Goal: Task Accomplishment & Management: Complete application form

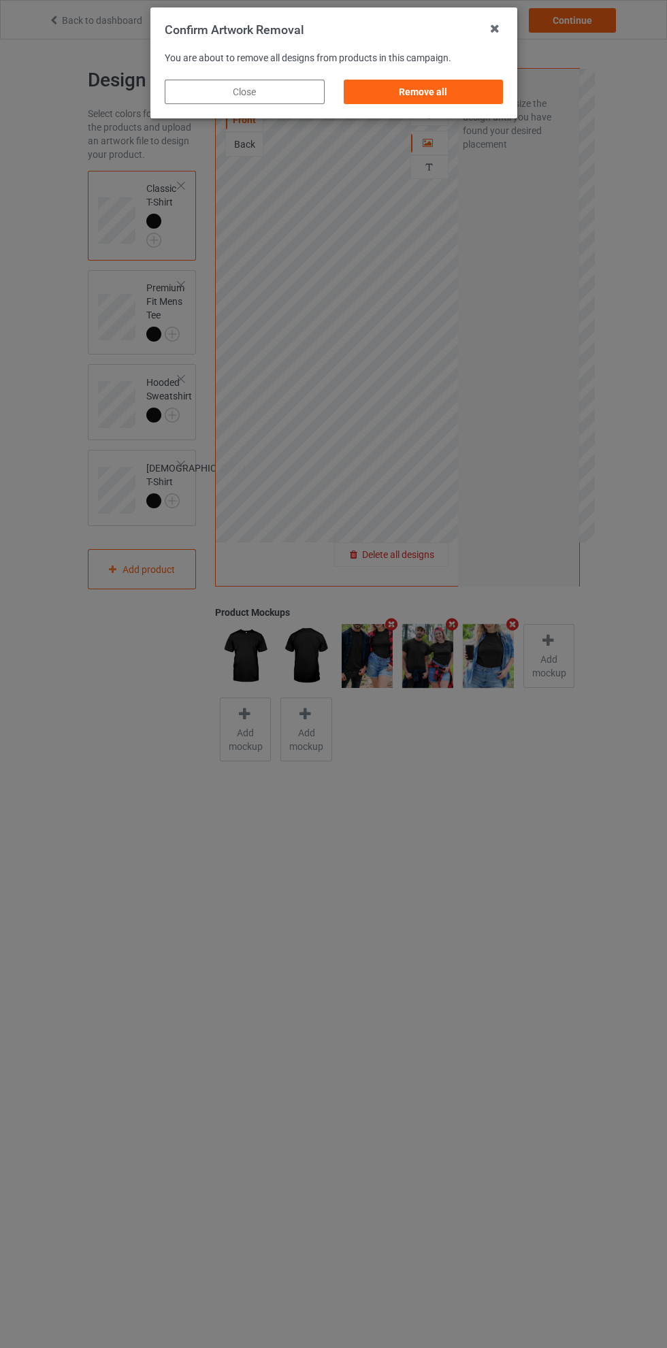
click at [416, 555] on div "Confirm Artwork Removal You are about to remove all designs from products in th…" at bounding box center [333, 674] width 667 height 1348
click at [433, 544] on div "Confirm Artwork Removal You are about to remove all designs from products in th…" at bounding box center [333, 674] width 667 height 1348
click at [443, 555] on div "Confirm Artwork Removal You are about to remove all designs from products in th…" at bounding box center [333, 674] width 667 height 1348
click at [437, 544] on div "Confirm Artwork Removal You are about to remove all designs from products in th…" at bounding box center [333, 674] width 667 height 1348
click at [451, 96] on div "Remove all" at bounding box center [423, 92] width 160 height 24
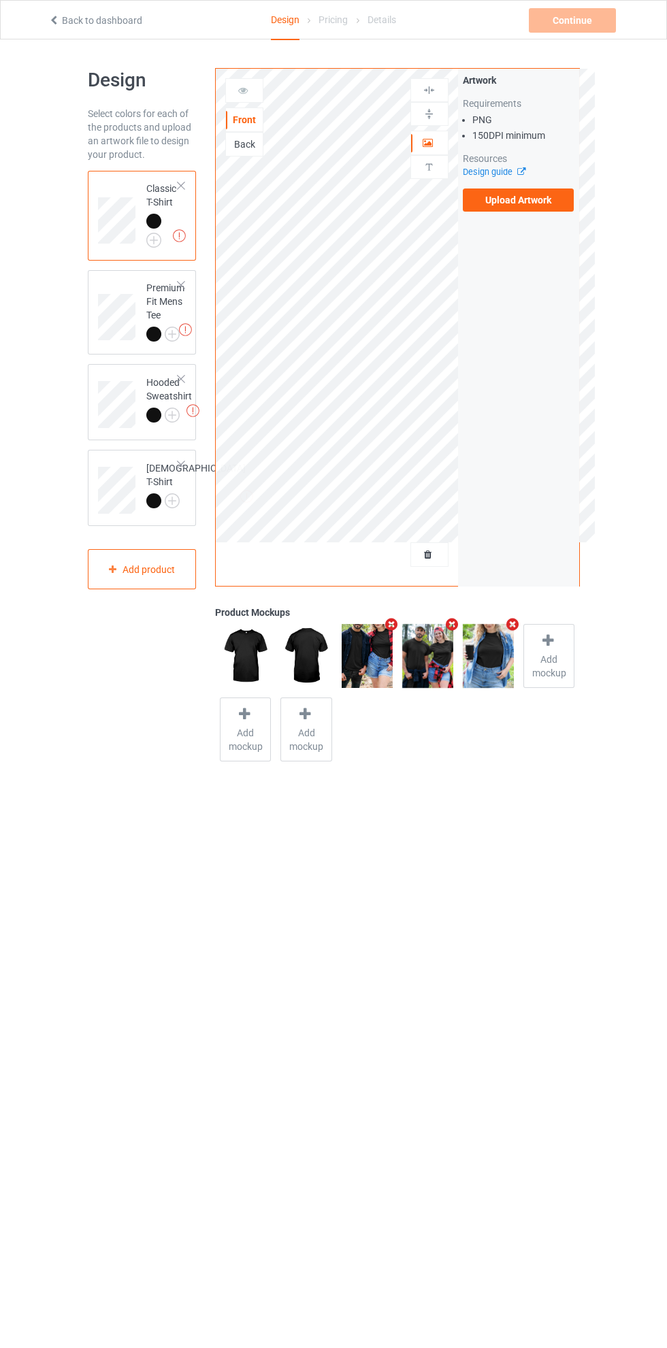
click at [529, 203] on label "Upload Artwork" at bounding box center [519, 199] width 112 height 23
click at [0, 0] on input "Upload Artwork" at bounding box center [0, 0] width 0 height 0
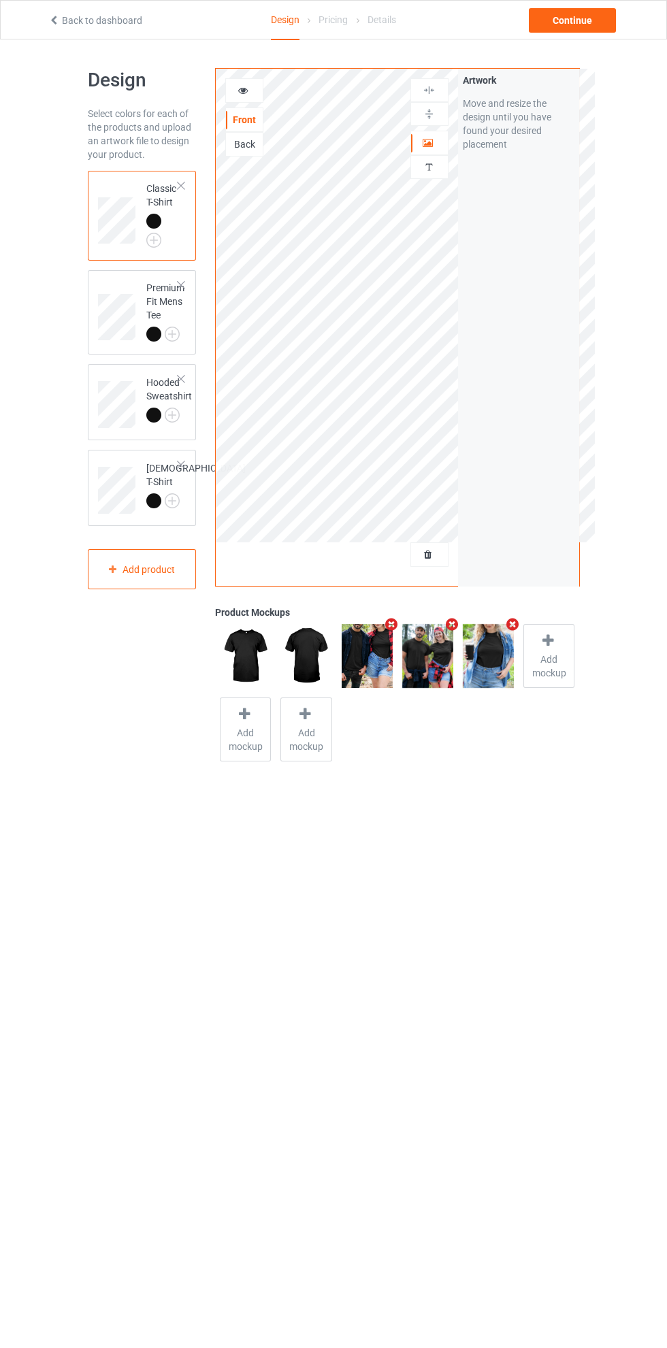
click at [0, 0] on img at bounding box center [0, 0] width 0 height 0
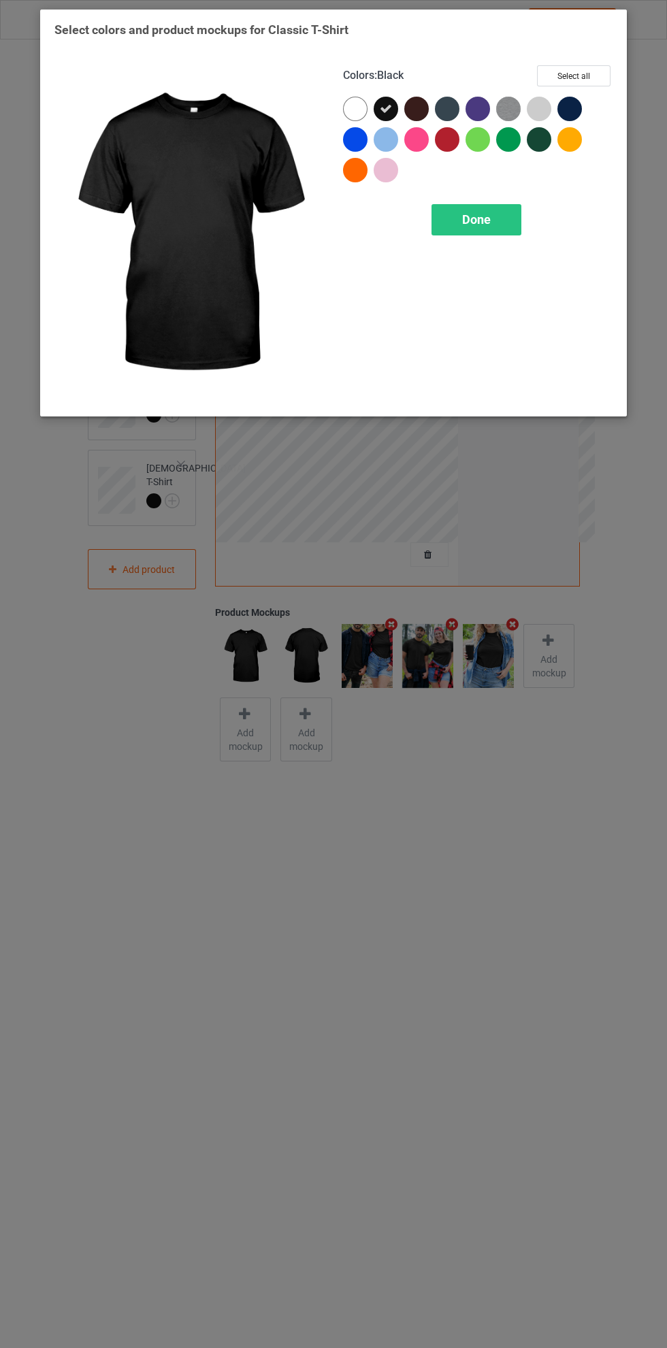
click at [357, 117] on div at bounding box center [355, 109] width 24 height 24
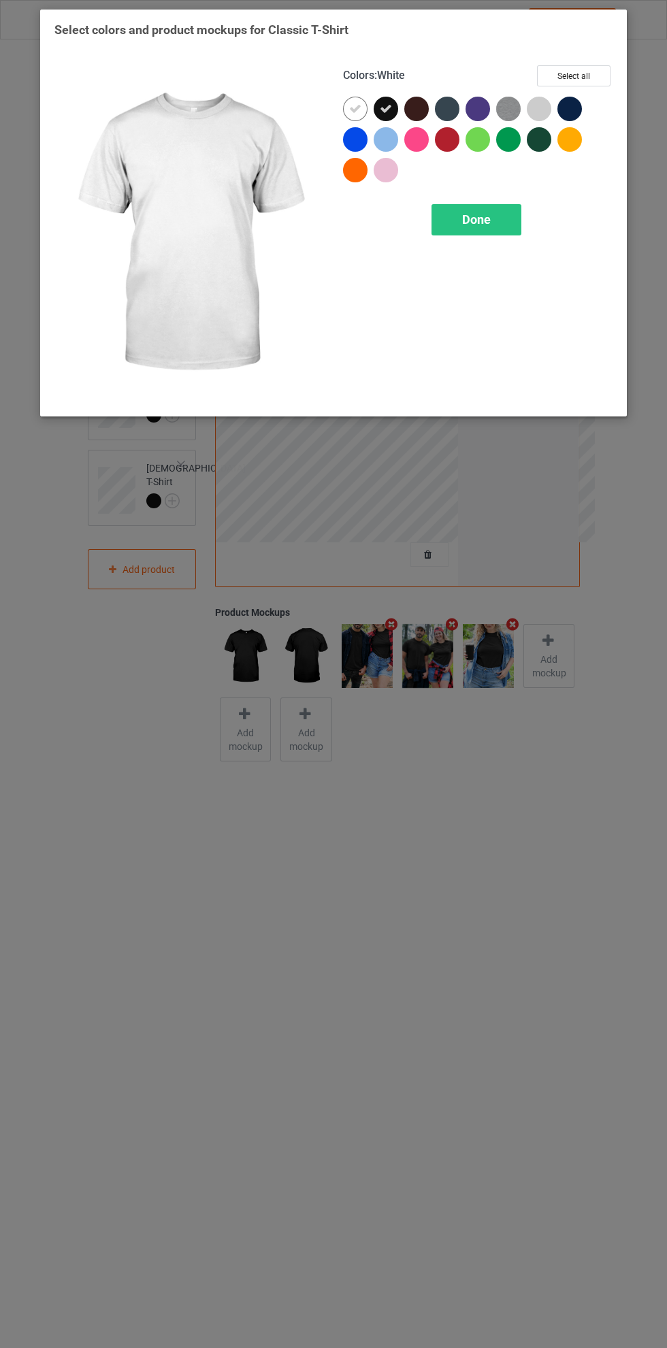
click at [386, 108] on icon at bounding box center [386, 109] width 12 height 12
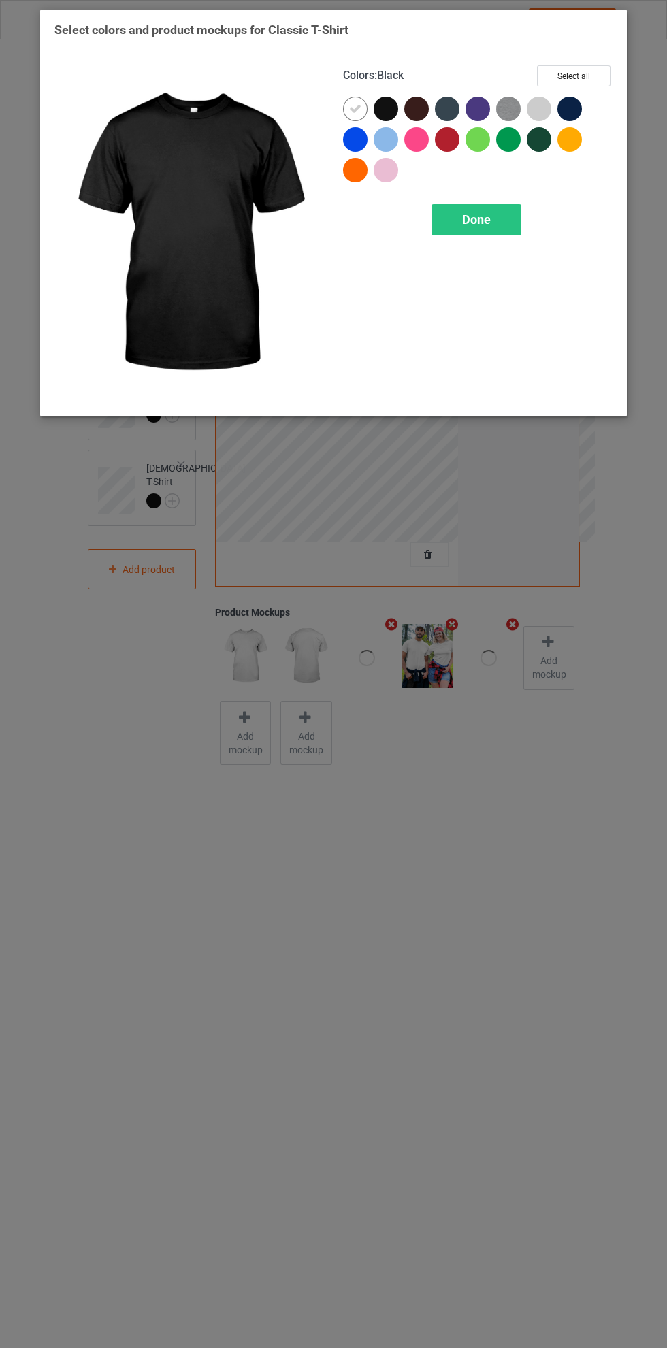
click at [497, 206] on div "Done" at bounding box center [476, 219] width 90 height 31
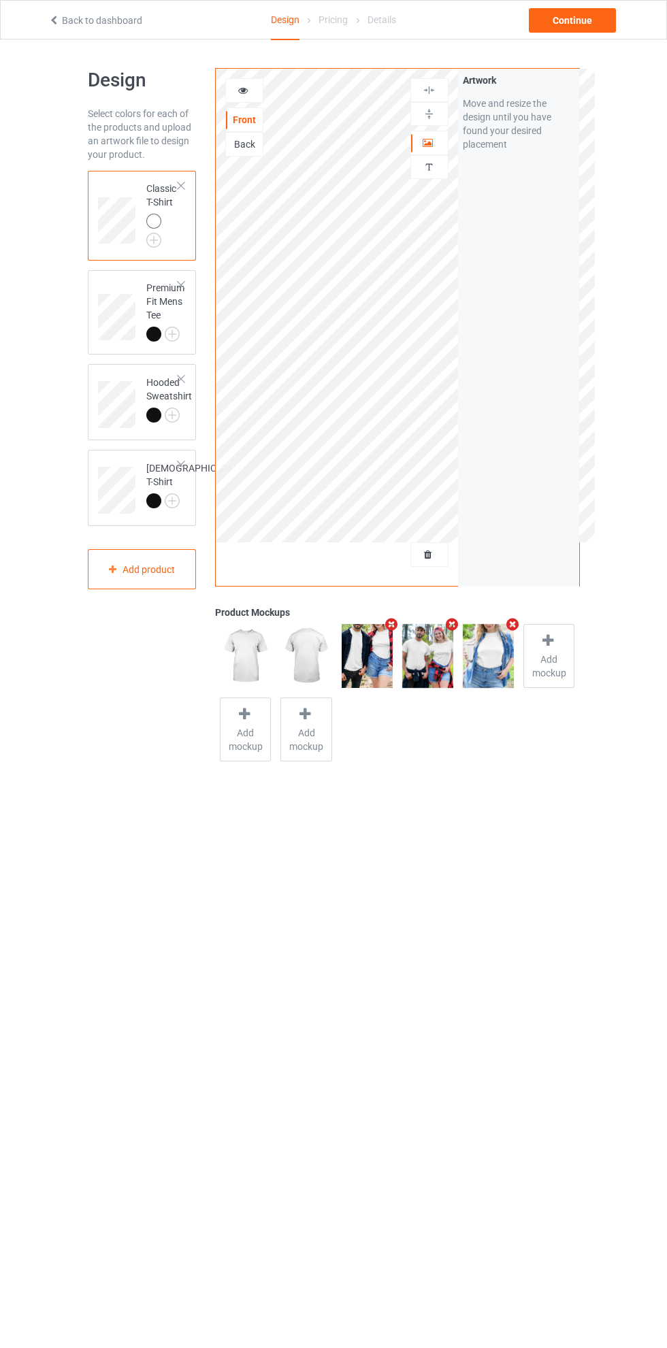
click at [0, 0] on img at bounding box center [0, 0] width 0 height 0
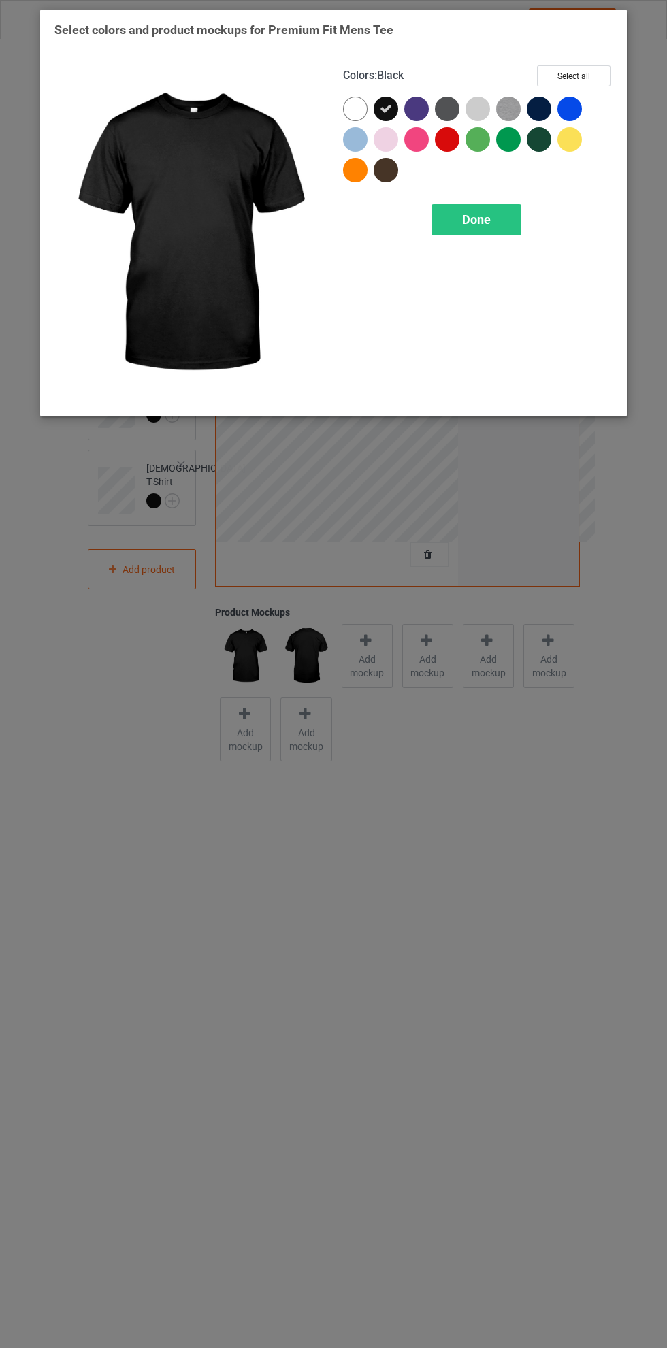
click at [318, 1310] on div "Select colors and product mockups for Premium Fit Mens Tee Colors : Black Selec…" at bounding box center [333, 674] width 667 height 1348
click at [357, 108] on div at bounding box center [355, 109] width 24 height 24
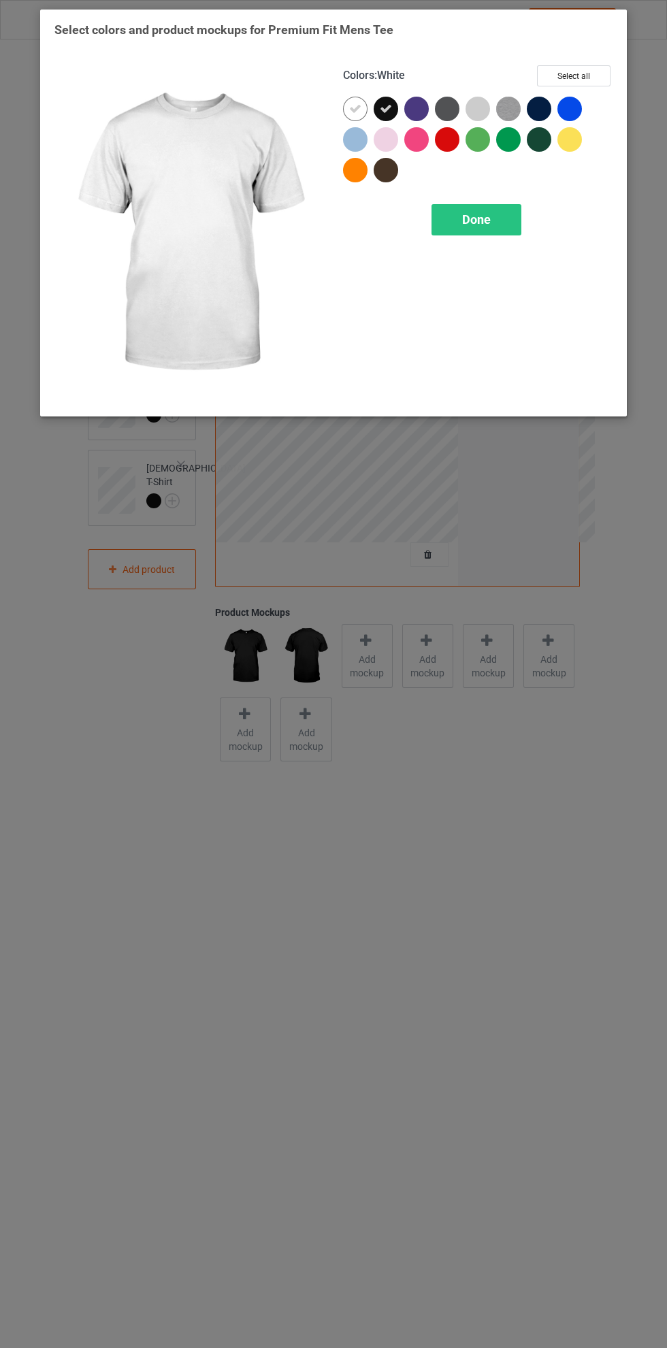
click at [382, 111] on icon at bounding box center [386, 109] width 12 height 12
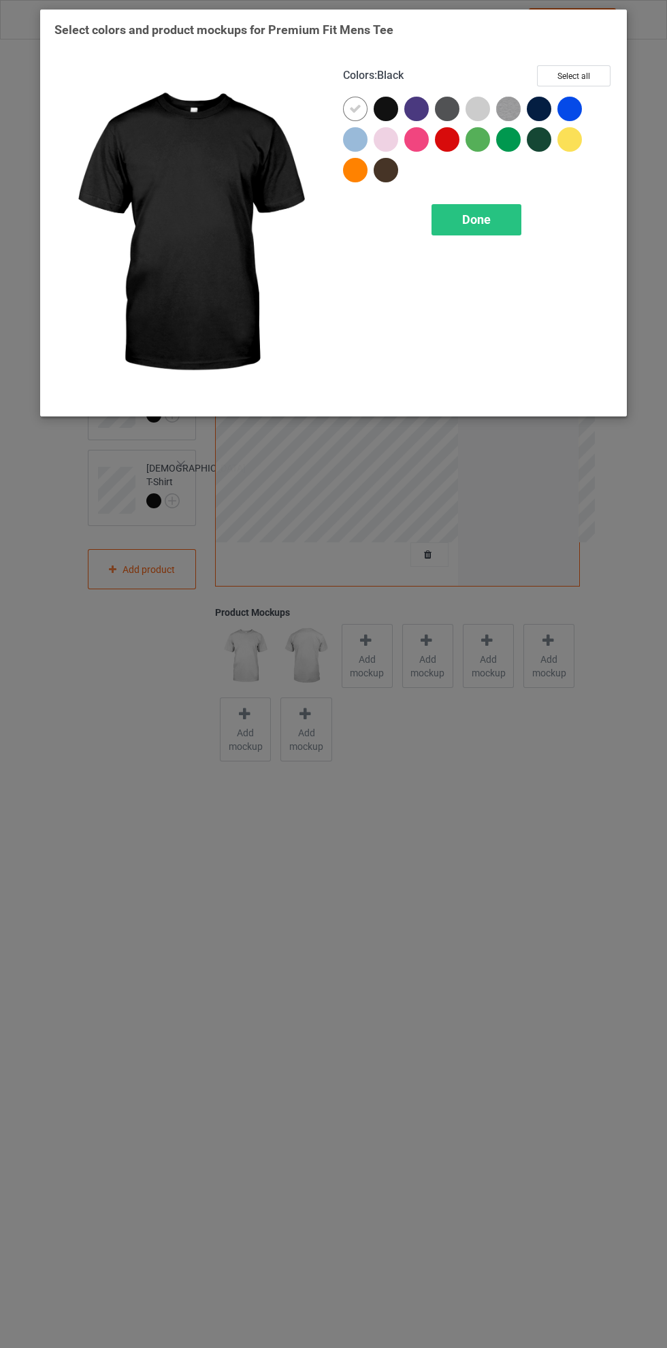
click at [474, 212] on span "Done" at bounding box center [476, 219] width 29 height 14
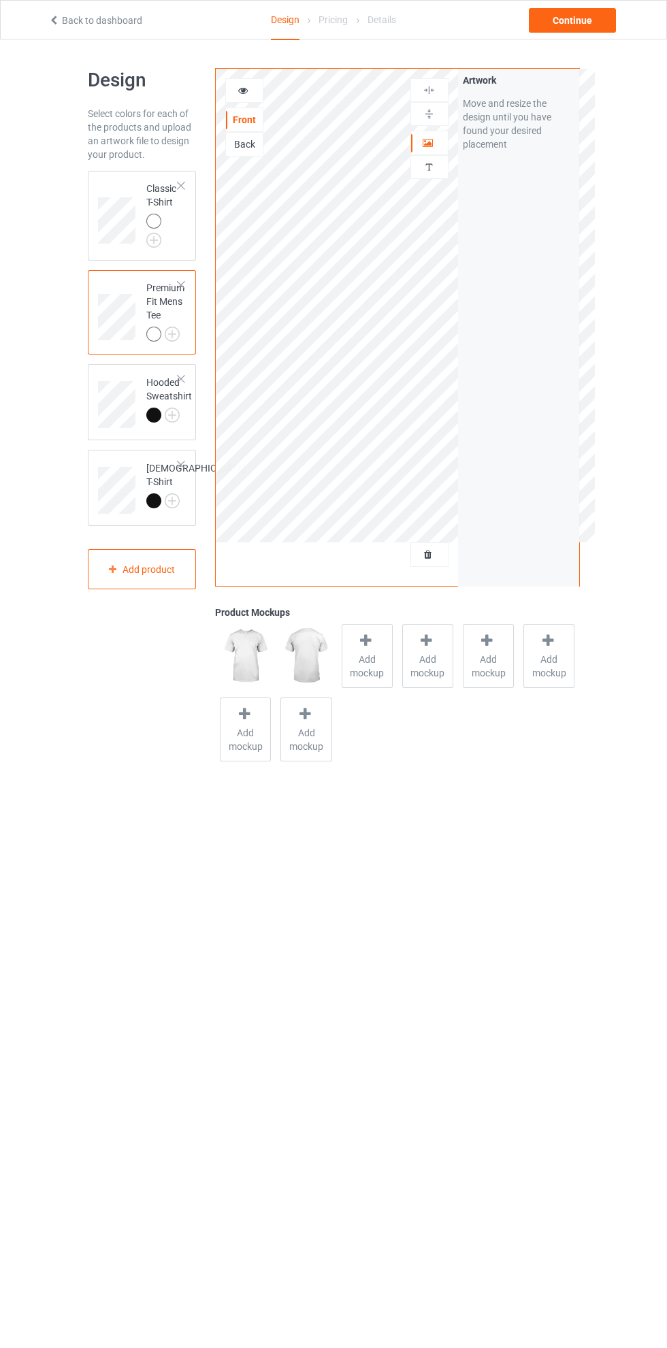
click at [0, 0] on img at bounding box center [0, 0] width 0 height 0
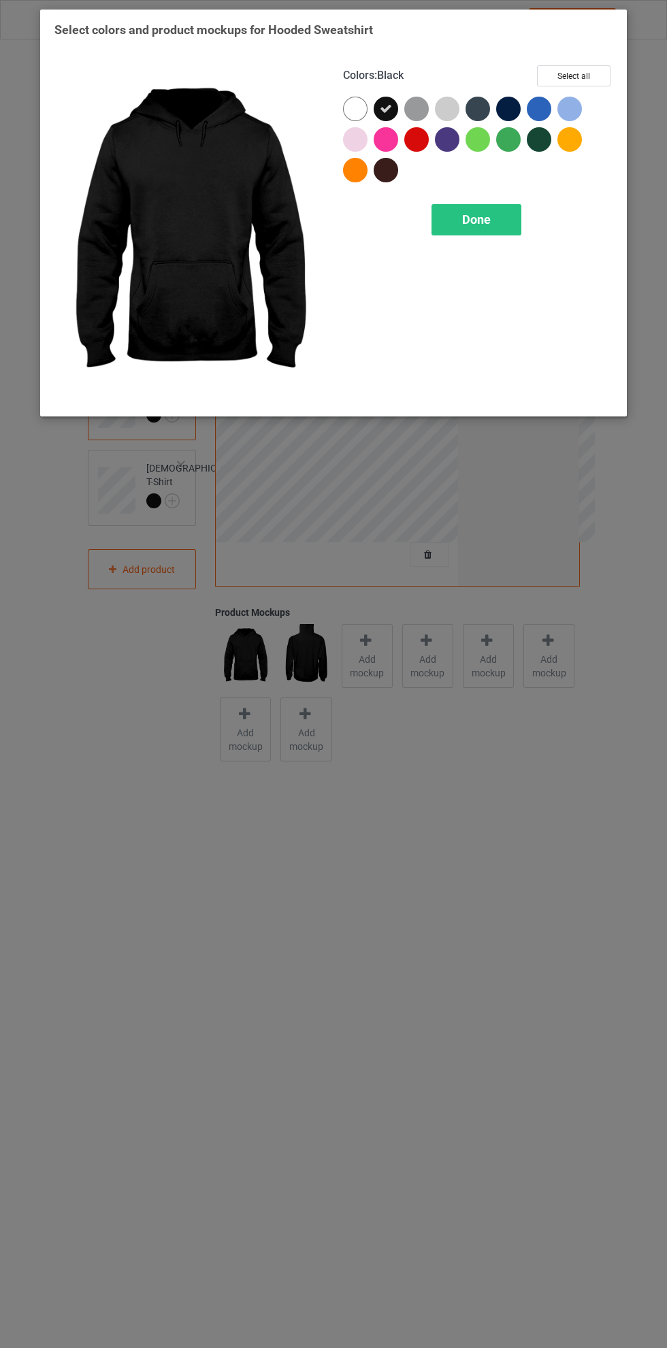
click at [352, 105] on div at bounding box center [355, 109] width 24 height 24
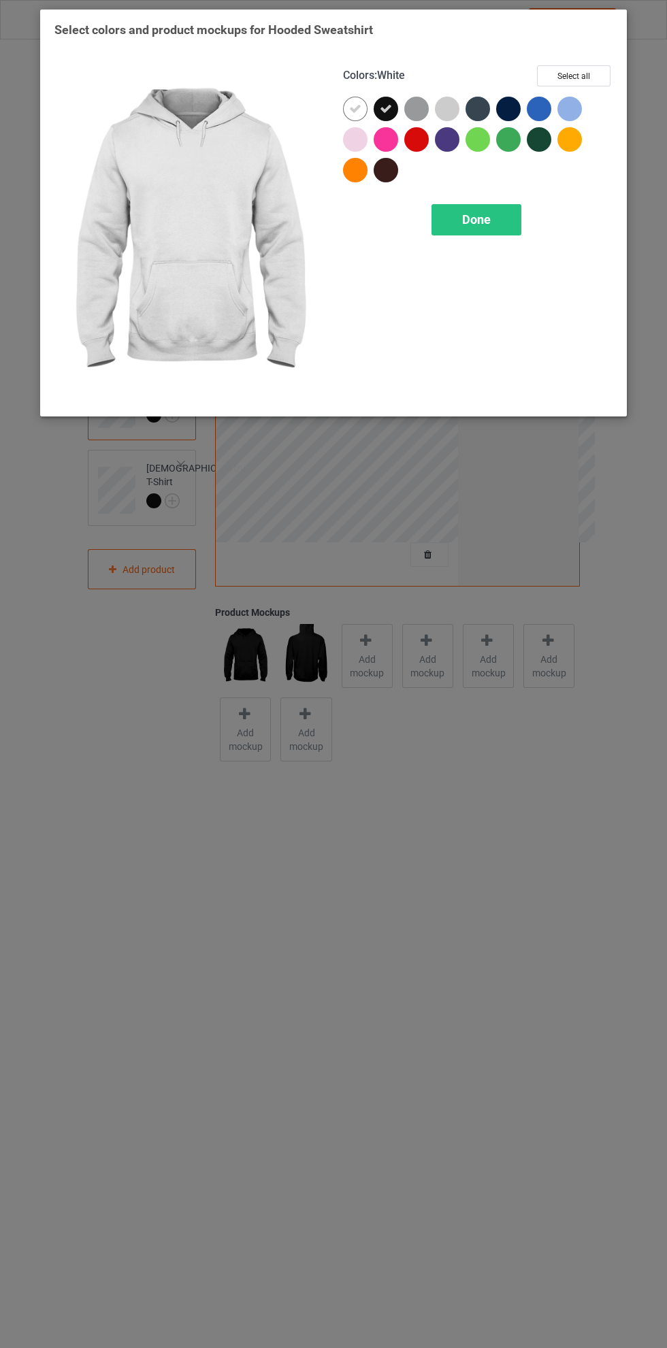
click at [386, 106] on icon at bounding box center [386, 109] width 12 height 12
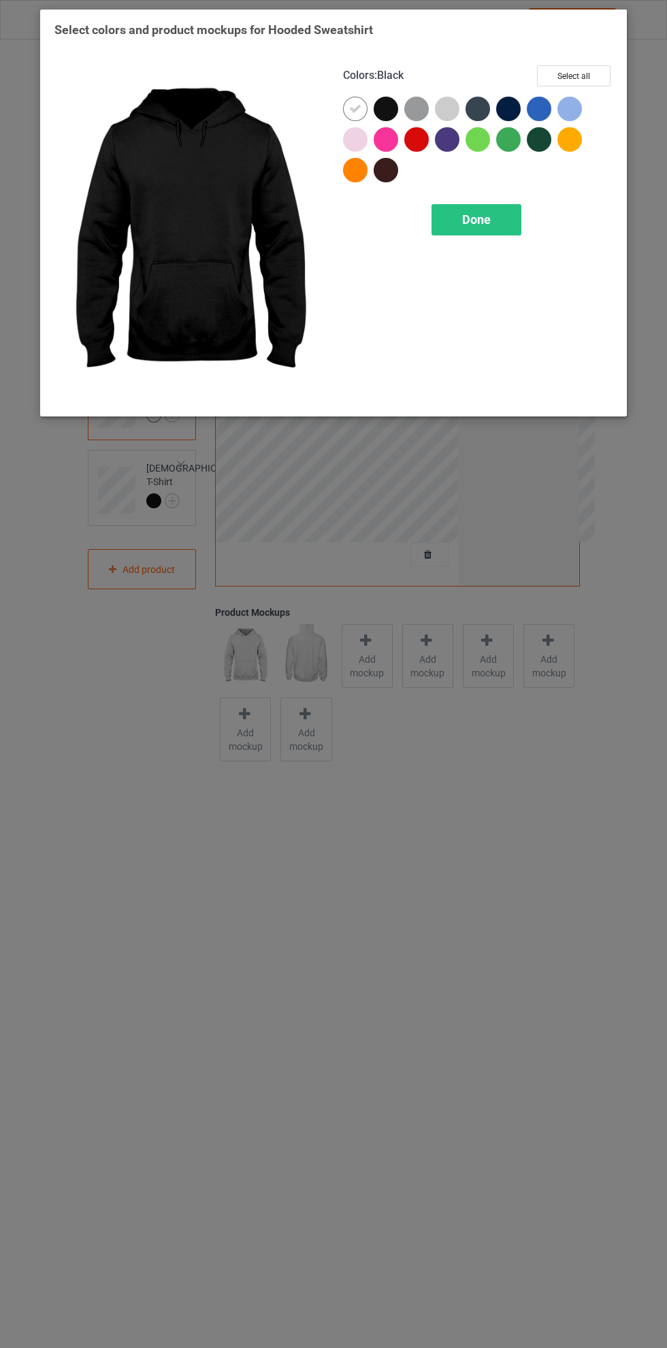
click at [505, 214] on div "Done" at bounding box center [476, 219] width 90 height 31
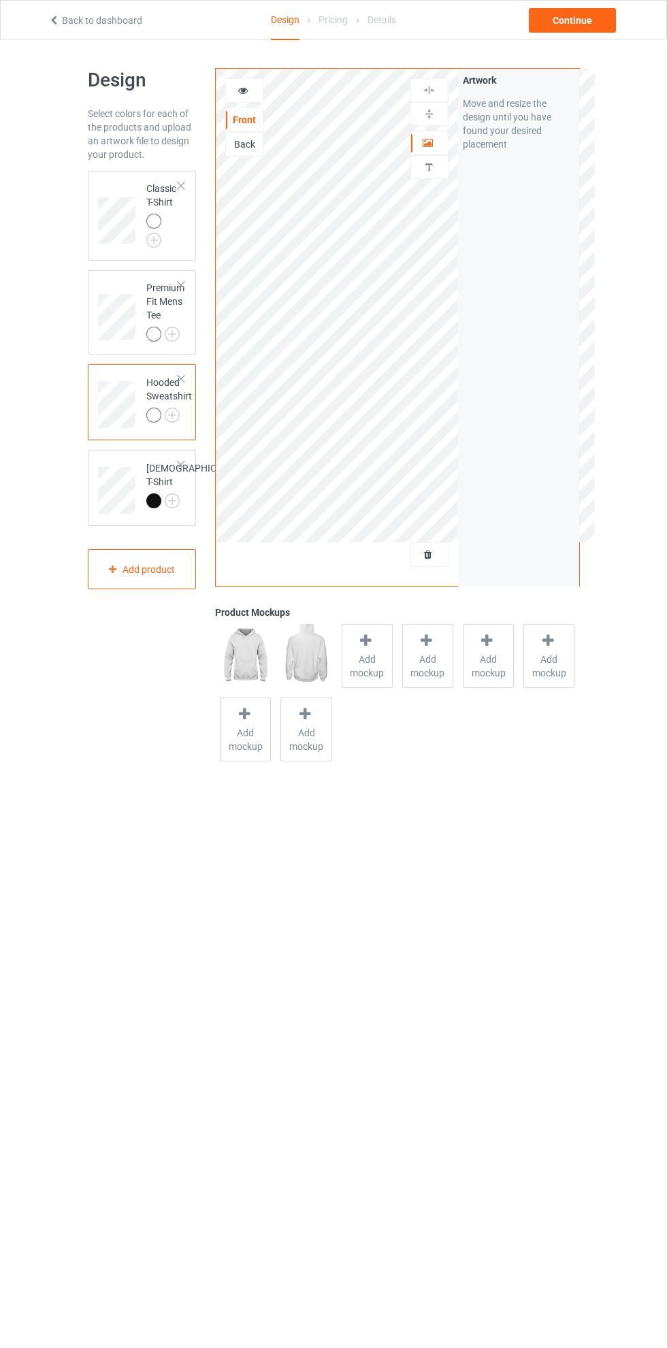
click at [181, 465] on div at bounding box center [181, 465] width 10 height 10
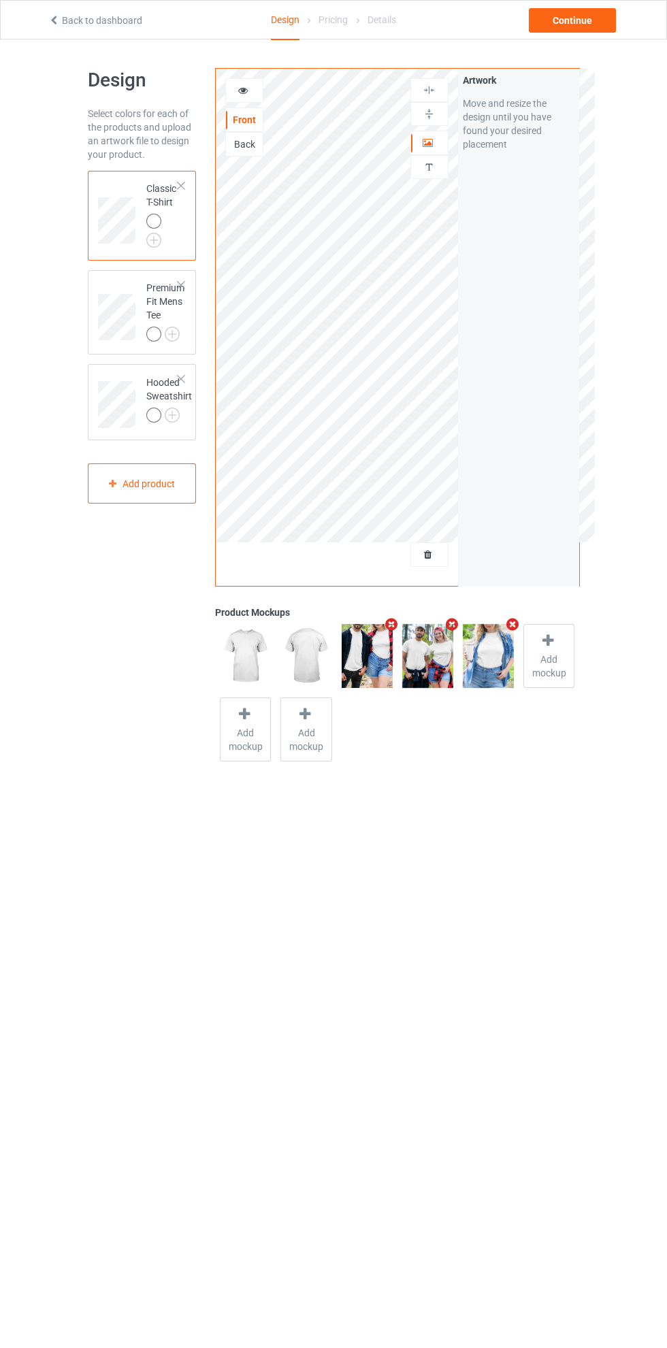
click at [246, 93] on icon at bounding box center [243, 89] width 12 height 10
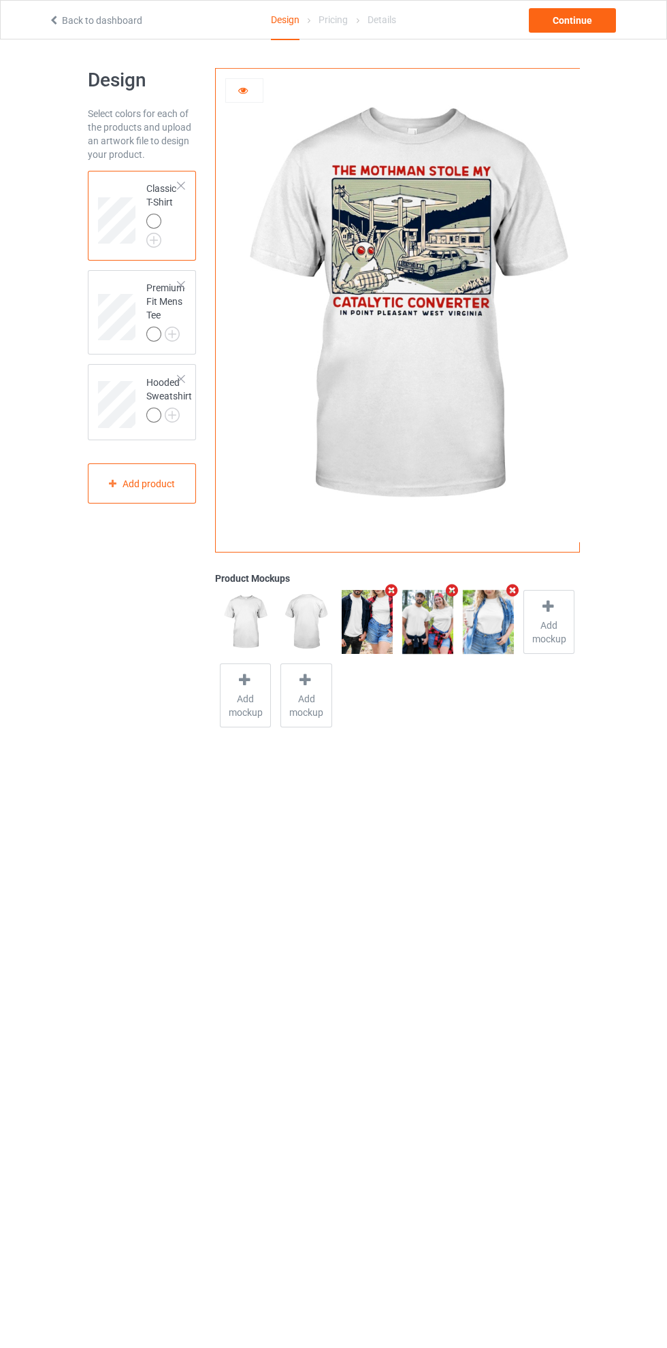
click at [243, 91] on icon at bounding box center [243, 89] width 12 height 10
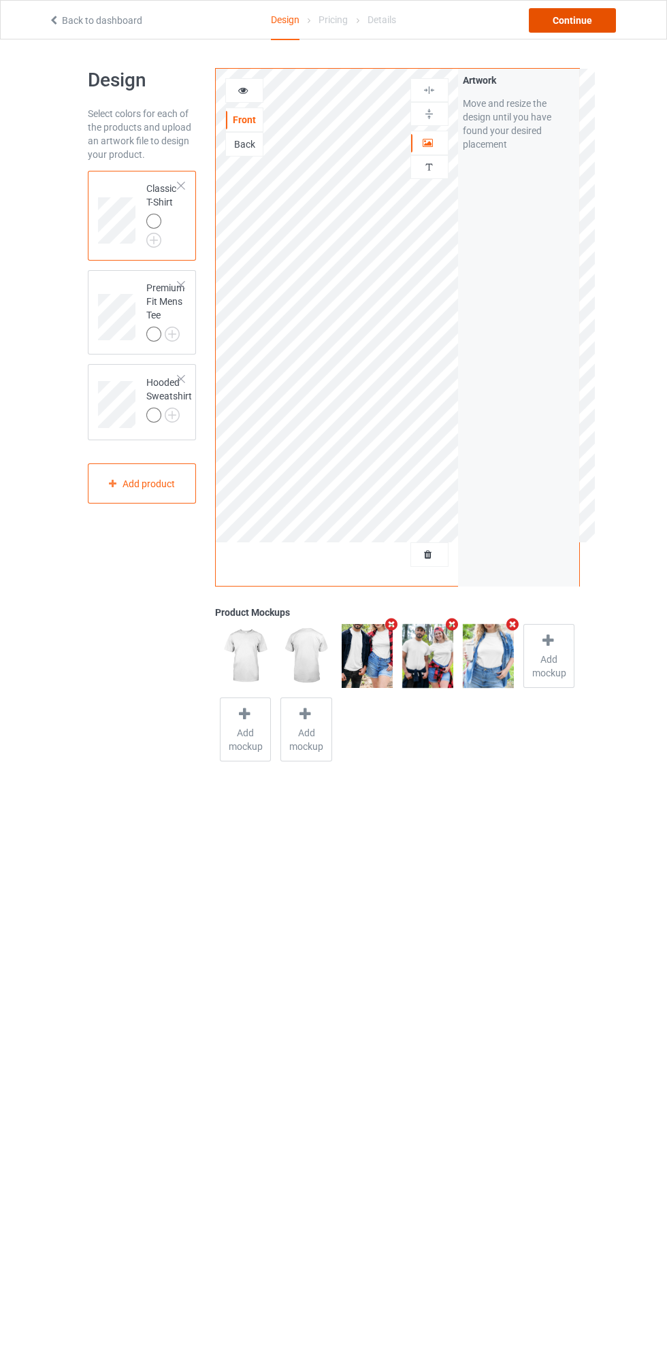
click at [604, 22] on div "Continue" at bounding box center [572, 20] width 87 height 24
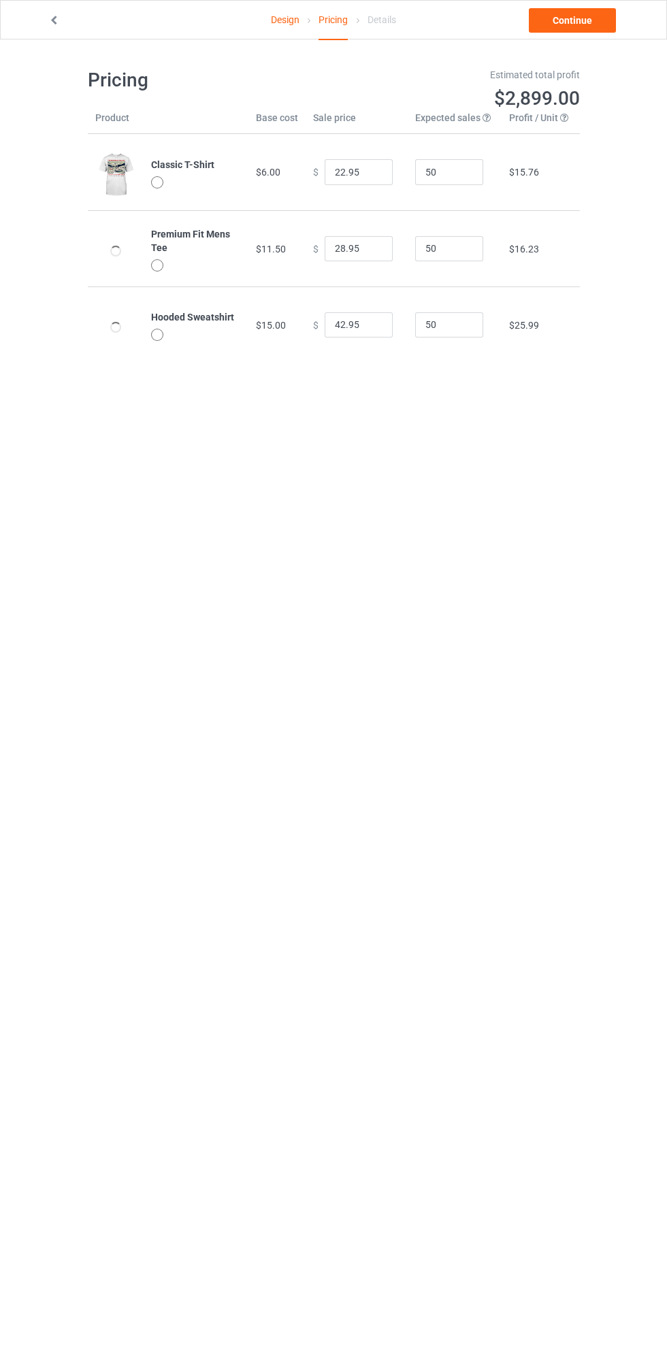
click at [589, 21] on link "Continue" at bounding box center [572, 20] width 87 height 24
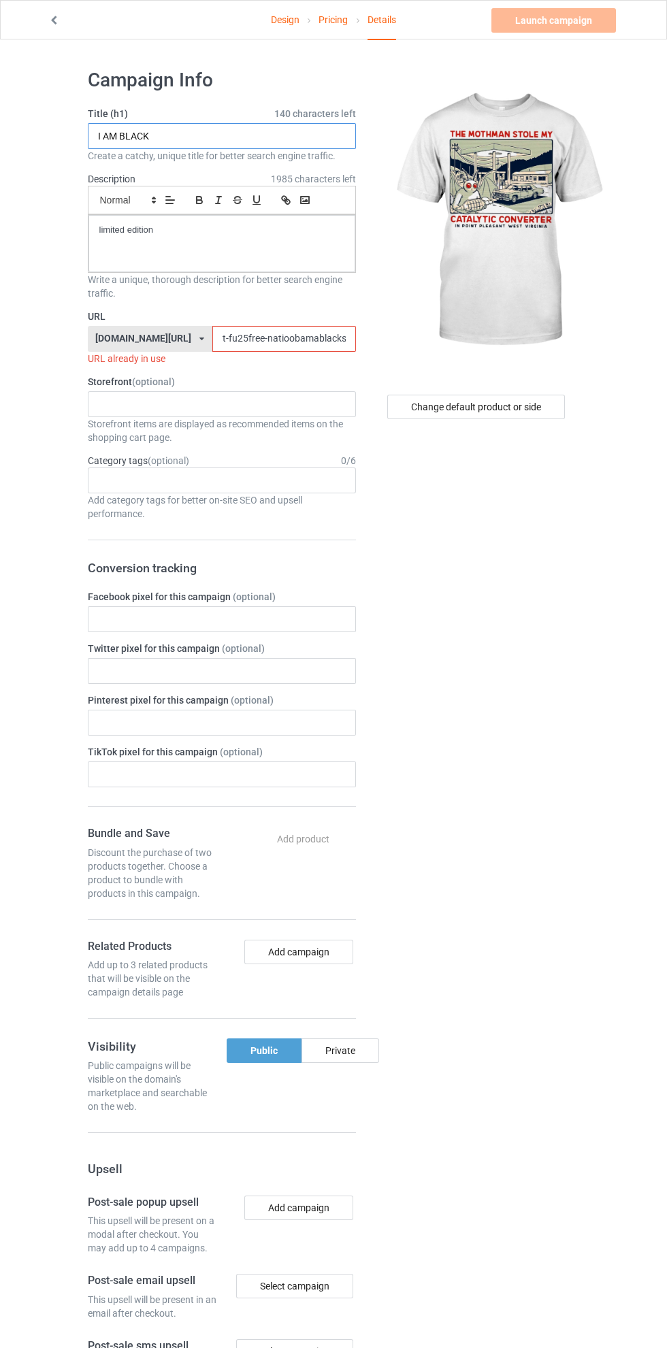
click at [257, 136] on input "I AM BLACK" at bounding box center [222, 136] width 268 height 26
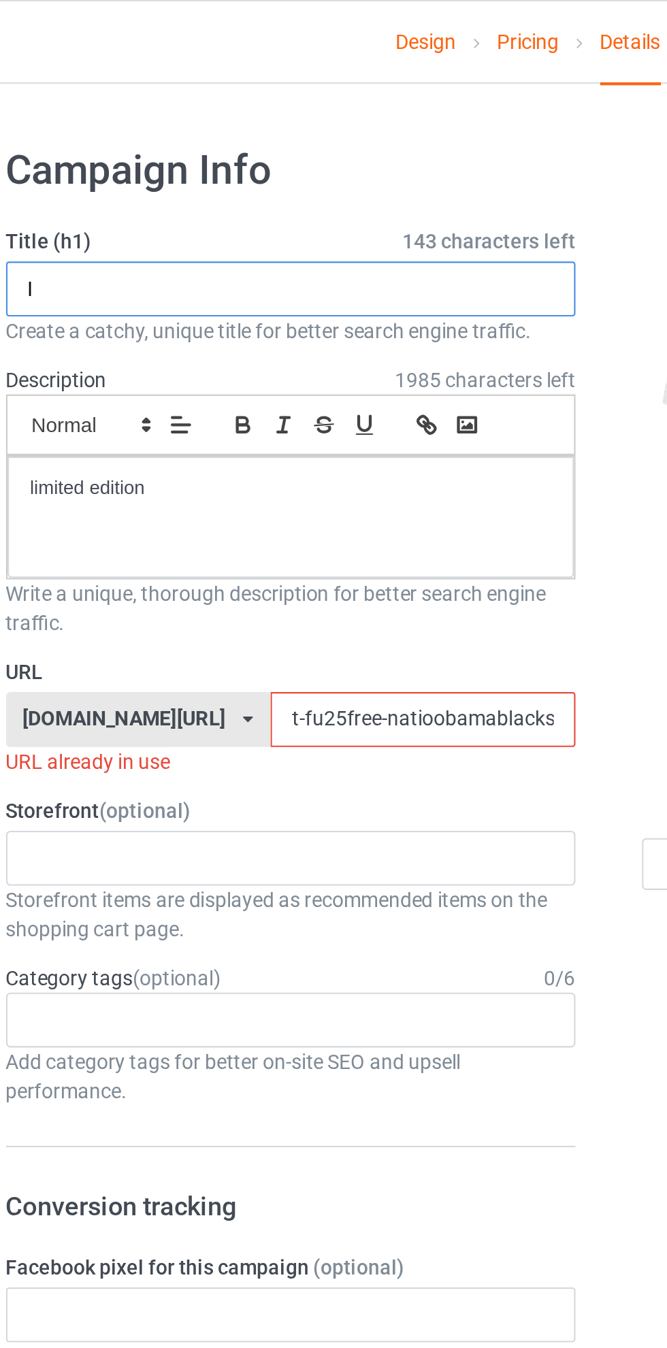
type input "I"
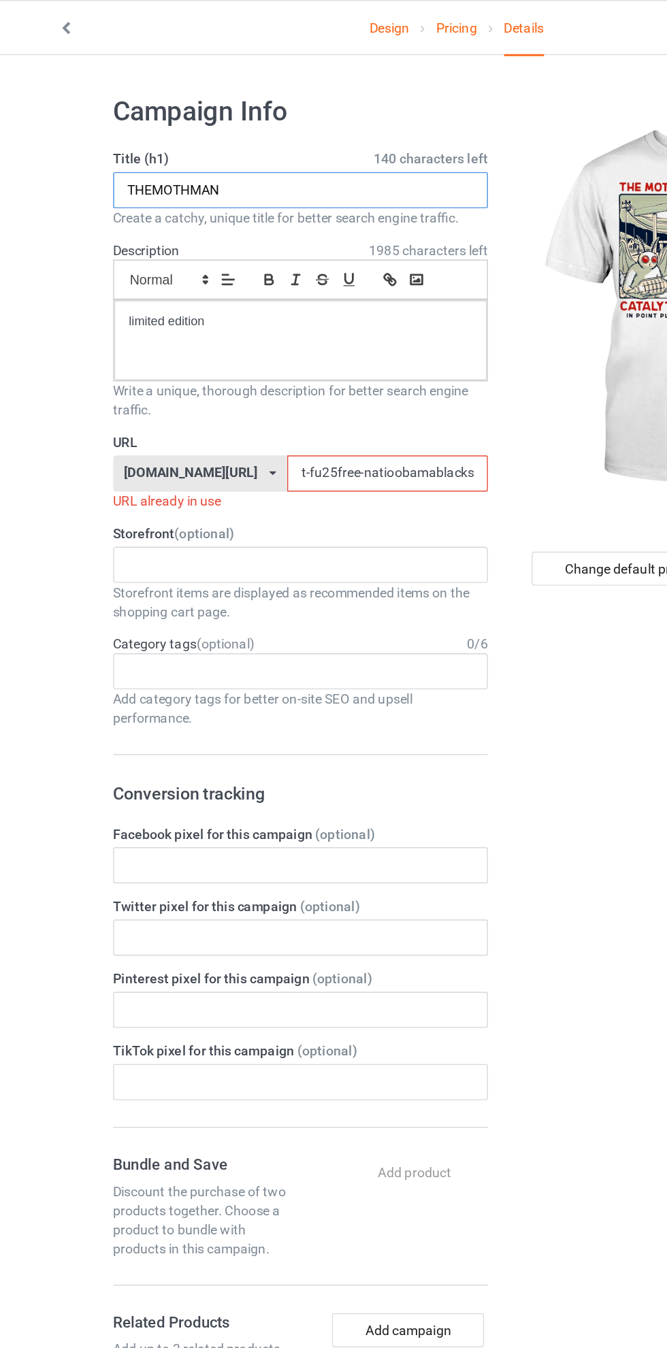
click at [115, 131] on input "THEMOTHMAN" at bounding box center [222, 136] width 268 height 26
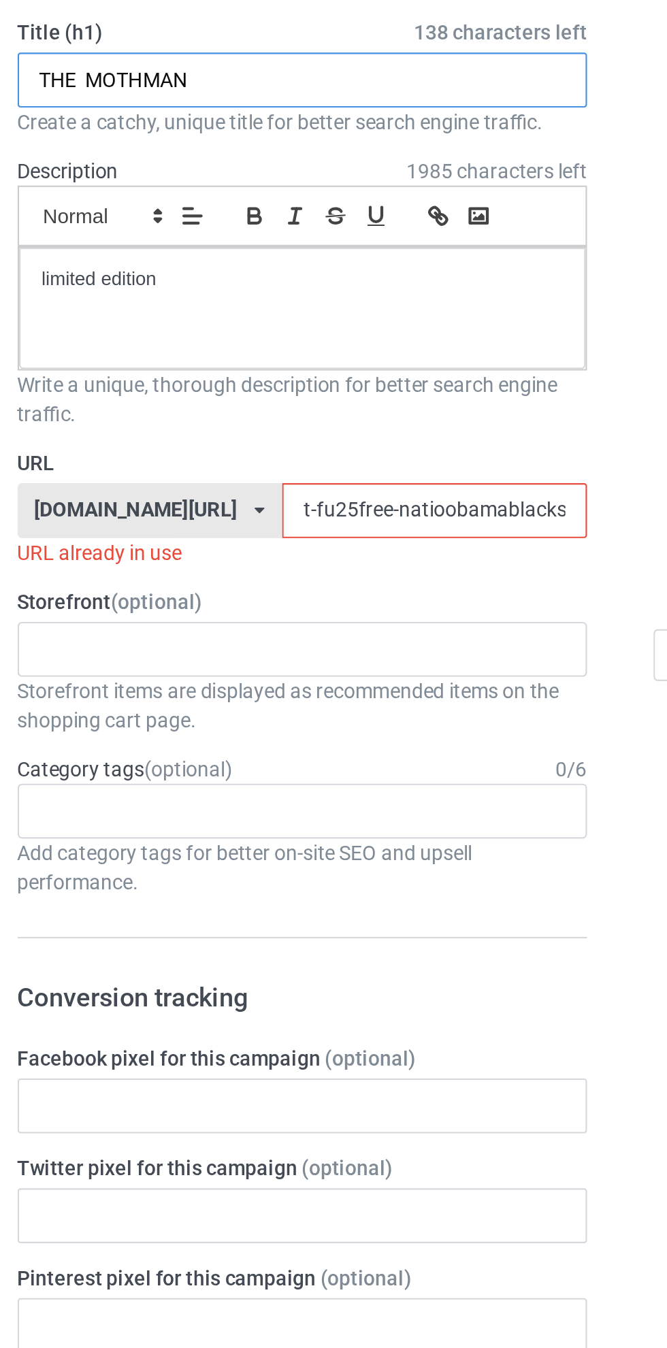
type input "THE MOTHMAN"
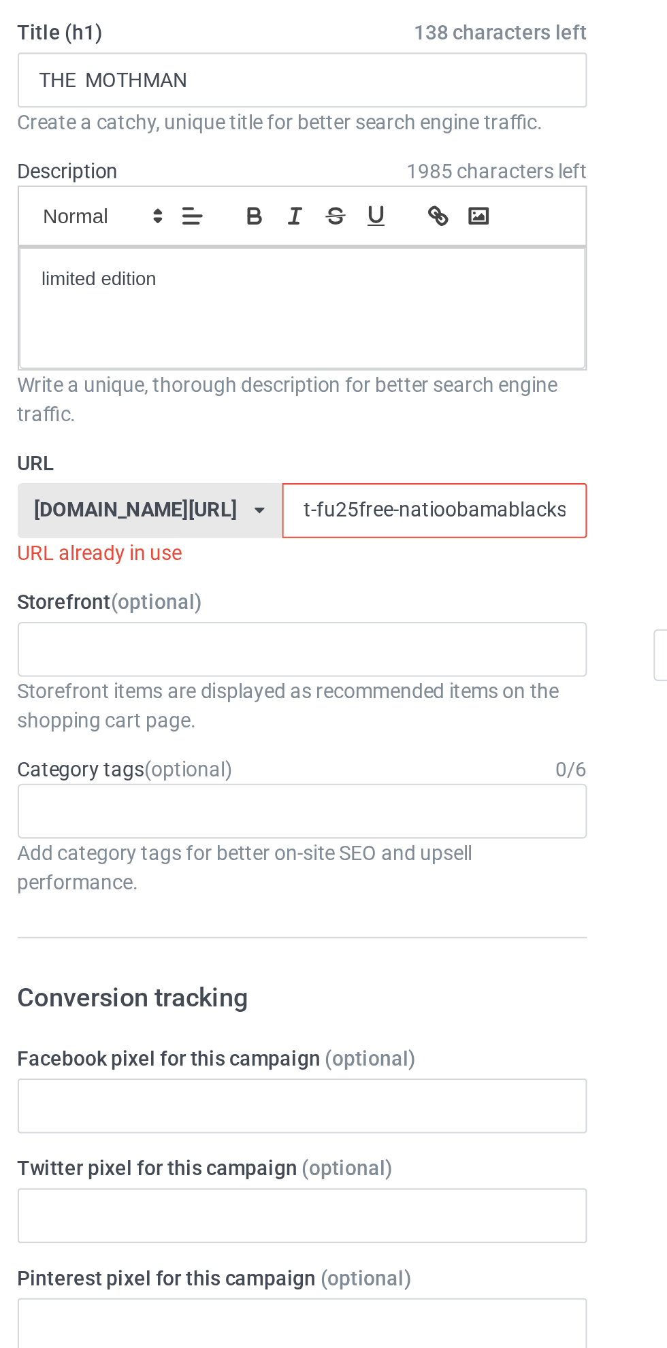
click at [311, 339] on input "t-fu25free-natioobamablackshirt25597jklo0" at bounding box center [284, 339] width 144 height 26
click at [304, 336] on input "t-fu25free-natioobamablackshirt25597jklo0" at bounding box center [284, 339] width 144 height 26
click at [310, 338] on input "t-fu25free-natioobamablackshirt25597jklo0" at bounding box center [284, 339] width 144 height 26
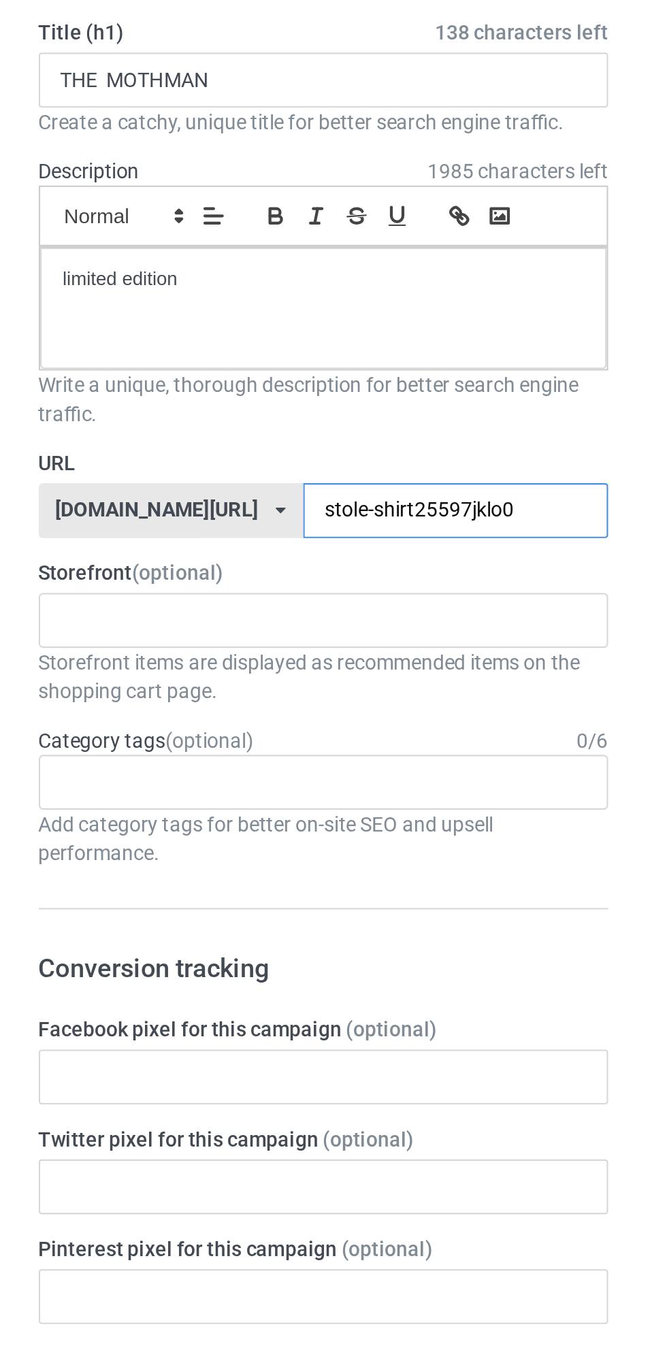
type input "stole-5shirt25597jklo0"
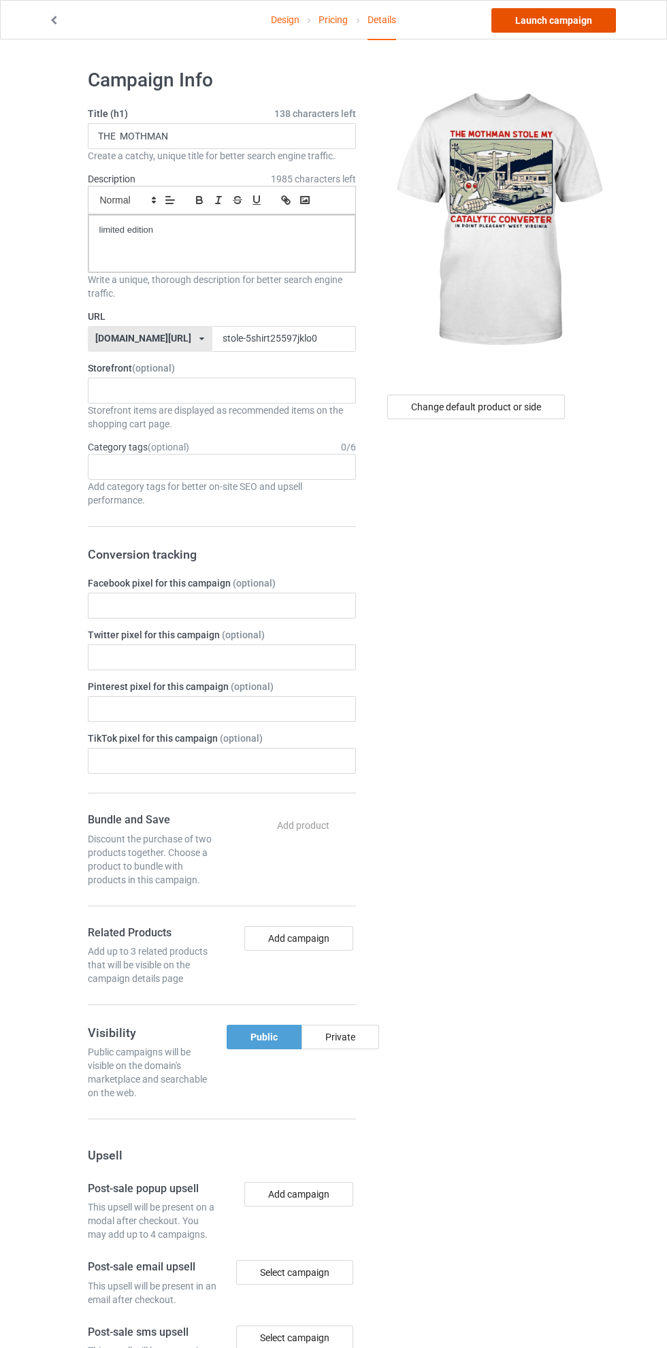
click at [575, 26] on link "Launch campaign" at bounding box center [553, 20] width 125 height 24
